Goal: Find specific page/section: Find specific page/section

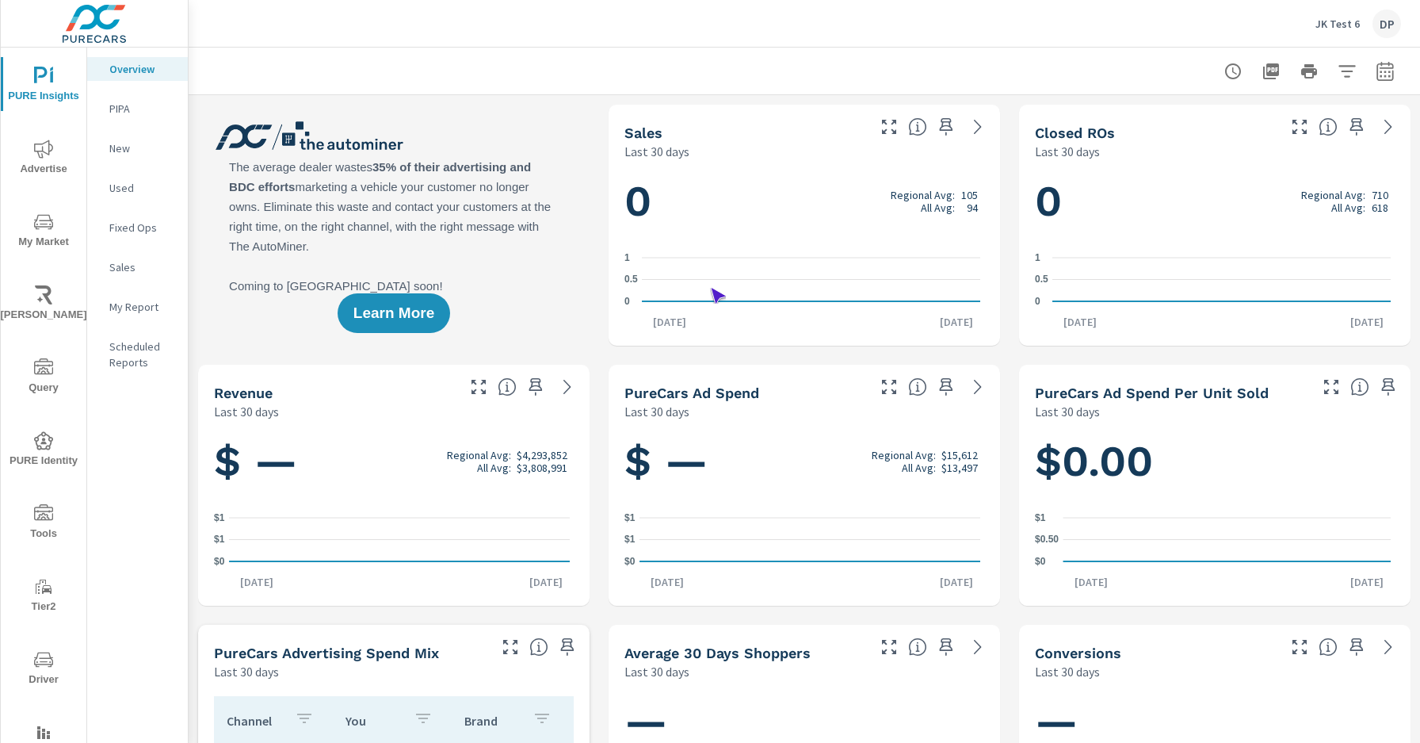
click at [40, 669] on span "Driver" at bounding box center [44, 669] width 76 height 39
